Goal: Find specific page/section: Find specific page/section

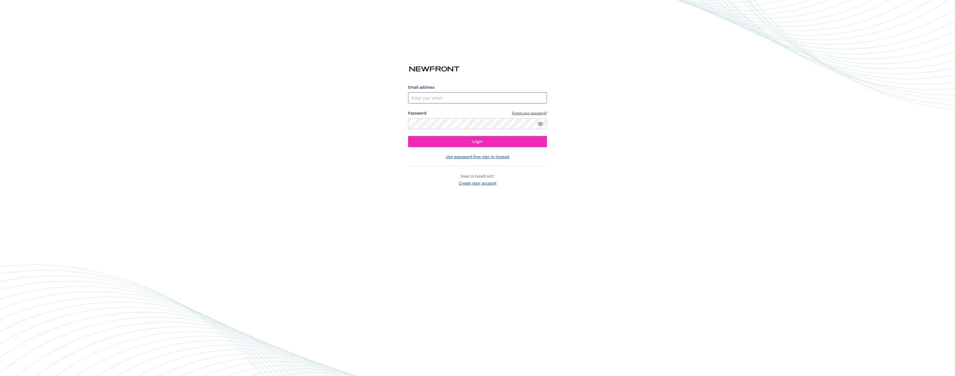
type input "[PERSON_NAME][EMAIL_ADDRESS][PERSON_NAME][DOMAIN_NAME]"
click at [465, 146] on button "Login" at bounding box center [477, 141] width 139 height 11
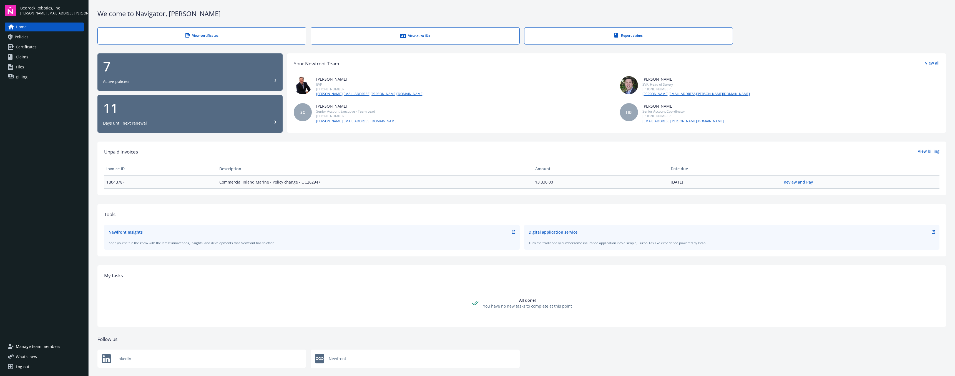
click at [24, 39] on span "Policies" at bounding box center [22, 36] width 14 height 9
